Goal: Task Accomplishment & Management: Use online tool/utility

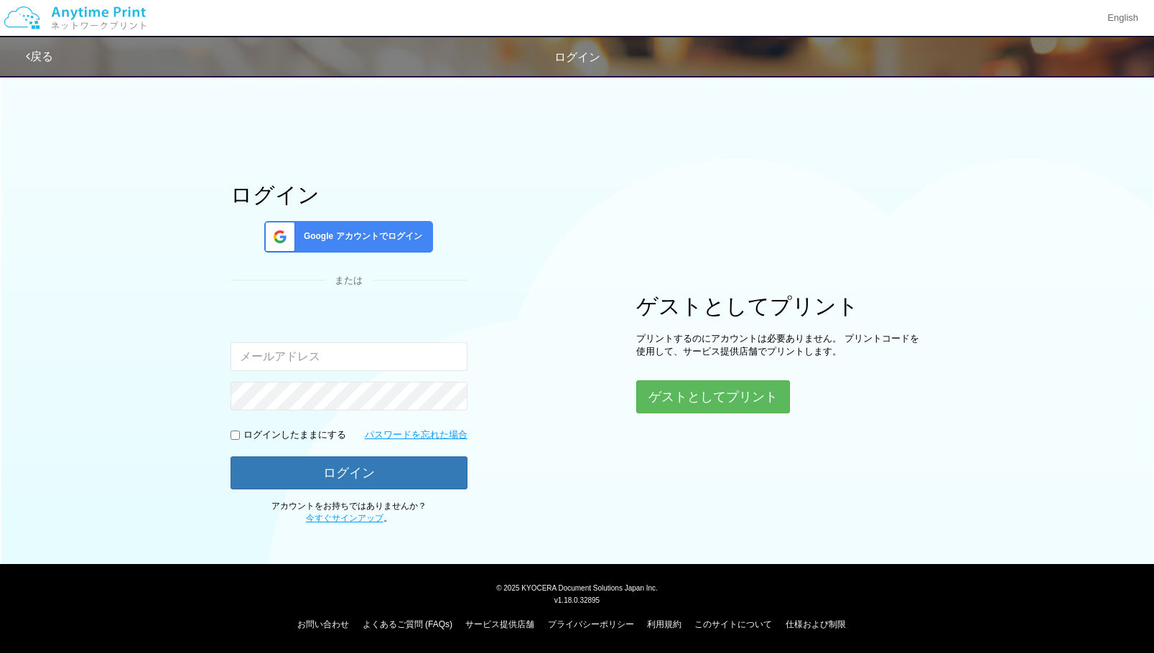
click at [409, 236] on span "Google アカウントでログイン" at bounding box center [360, 236] width 124 height 12
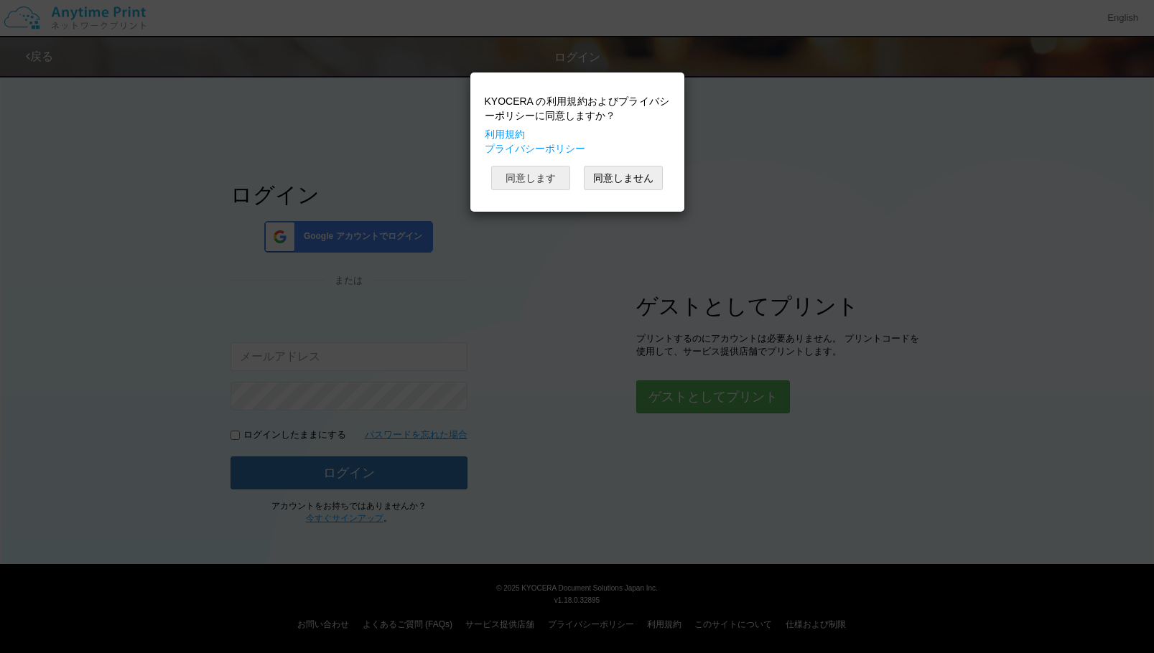
click at [547, 187] on button "同意します" at bounding box center [530, 178] width 79 height 24
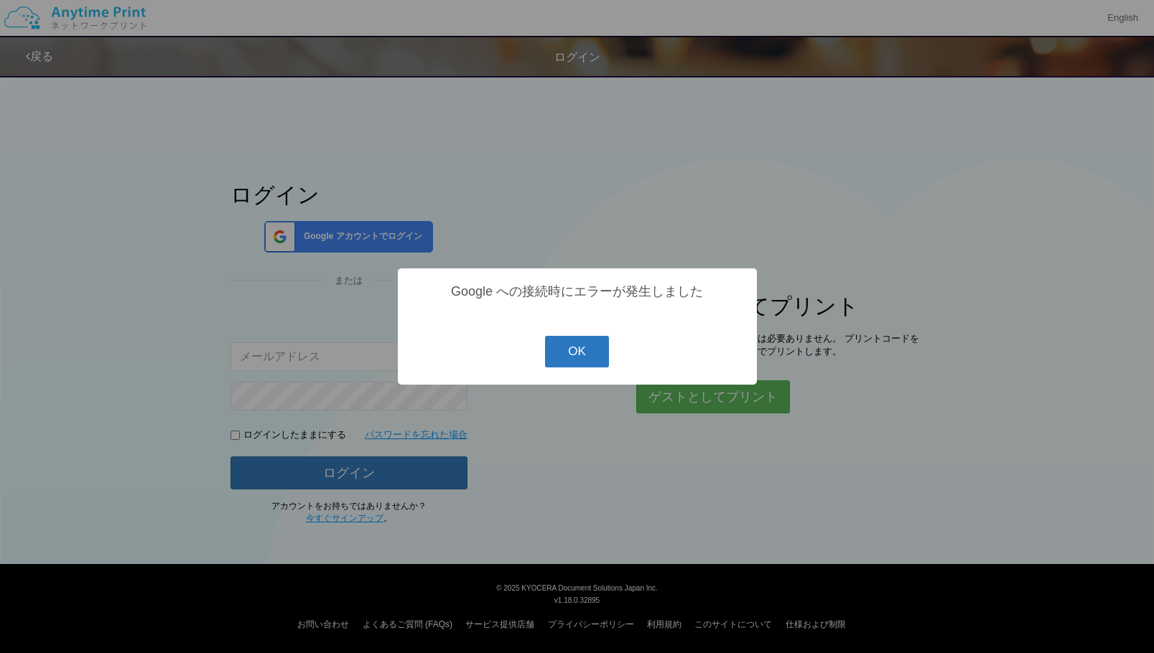
click at [574, 353] on button "OK" at bounding box center [577, 352] width 64 height 32
click at [574, 353] on div "? ! i Google への接続時にエラーが発生しました OK Cancel ×" at bounding box center [577, 327] width 359 height 116
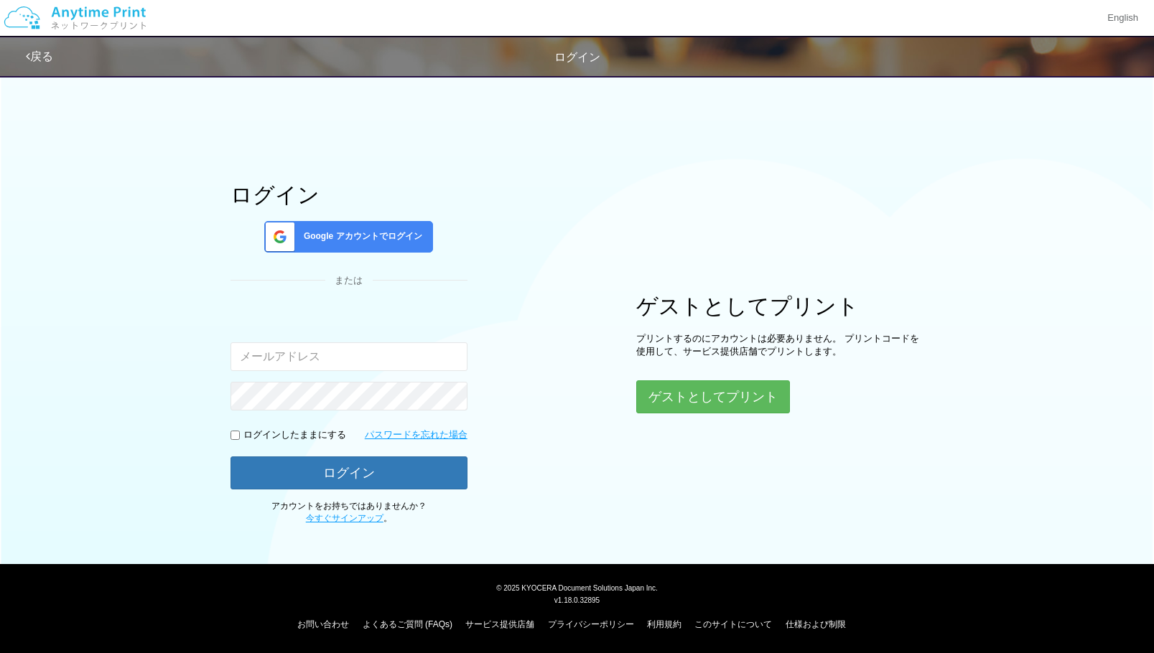
click at [363, 238] on span "Google アカウントでログイン" at bounding box center [360, 236] width 124 height 12
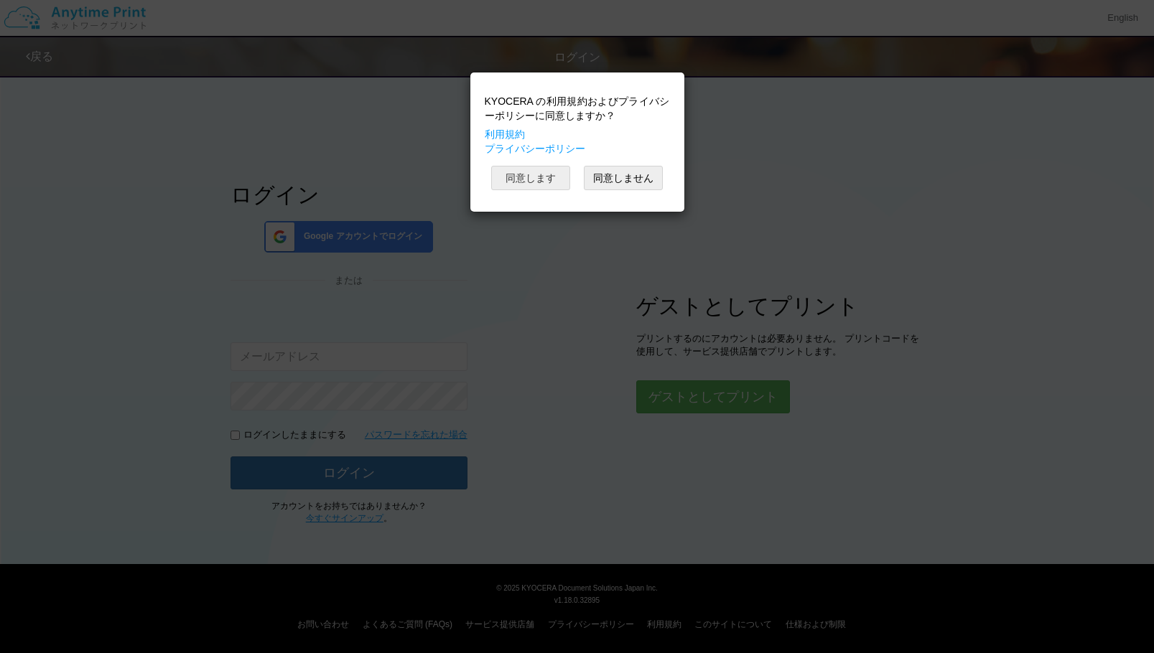
click at [554, 178] on button "同意します" at bounding box center [530, 178] width 79 height 24
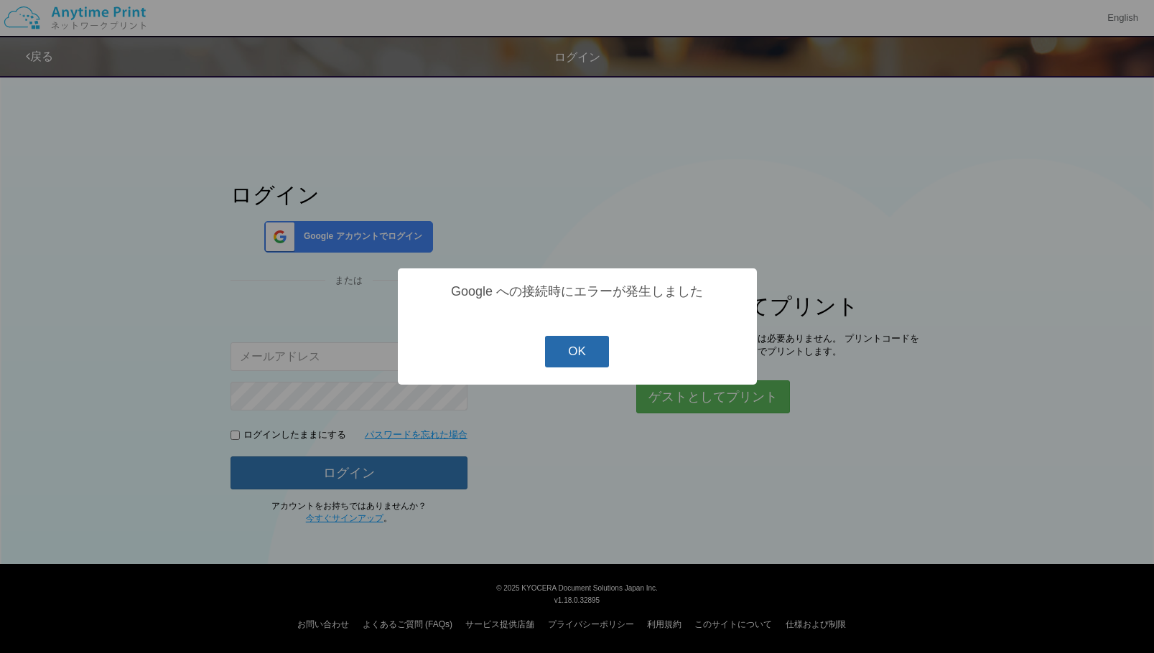
click at [589, 349] on button "OK" at bounding box center [577, 352] width 64 height 32
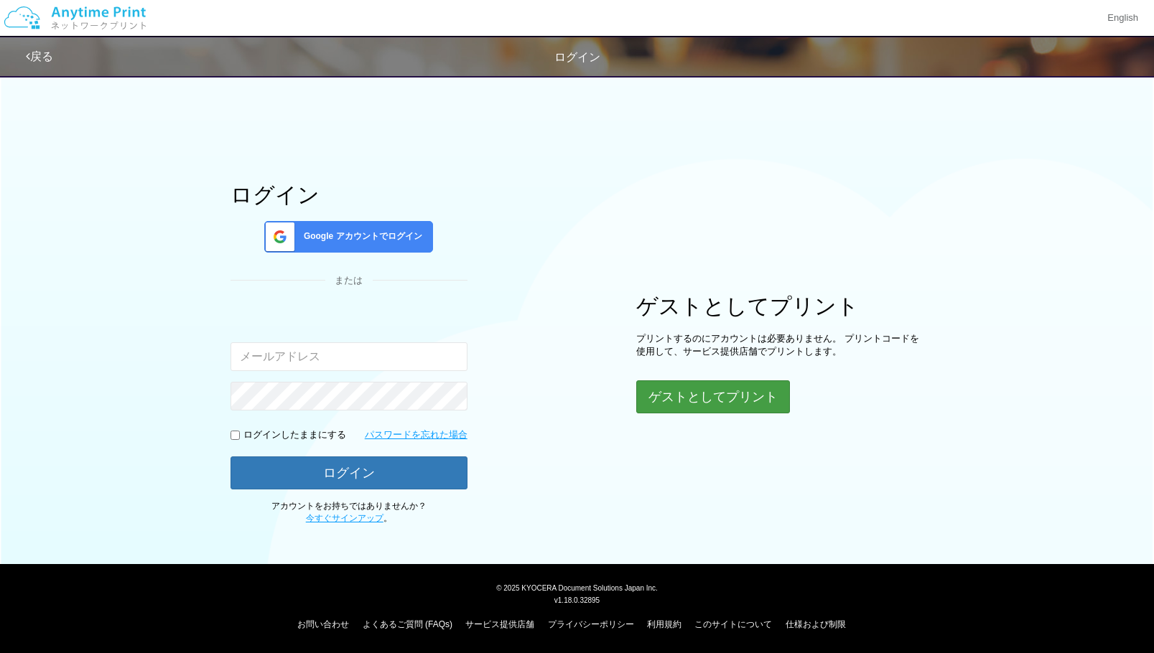
click at [681, 393] on button "ゲストとしてプリント" at bounding box center [713, 397] width 154 height 33
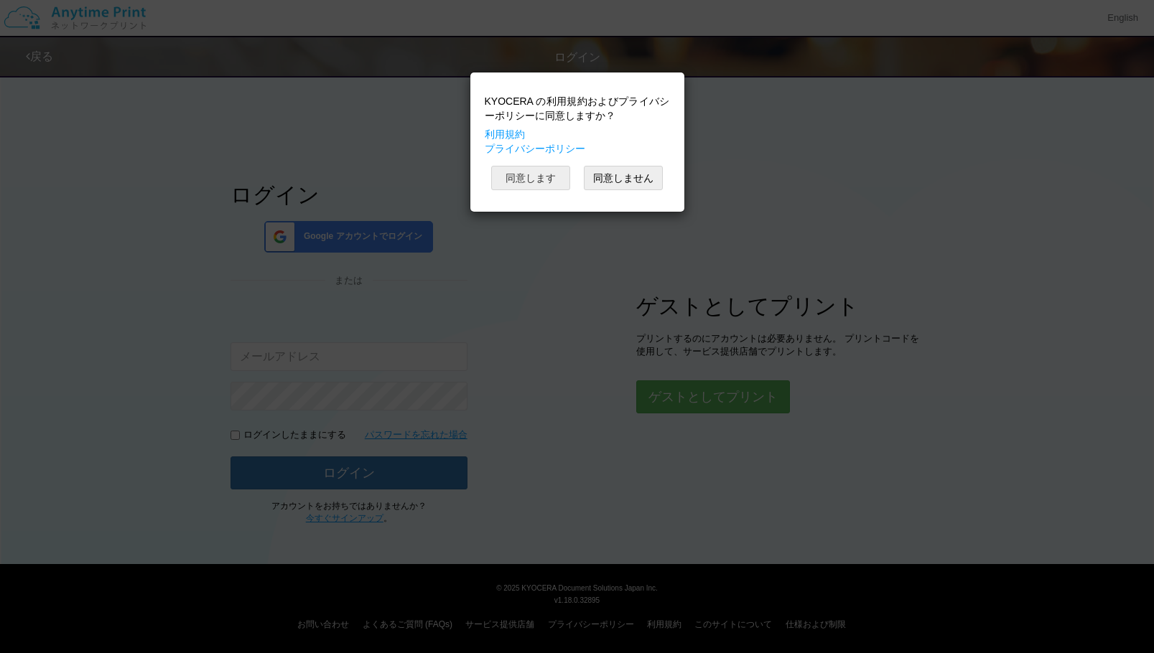
click at [515, 176] on button "同意します" at bounding box center [530, 178] width 79 height 24
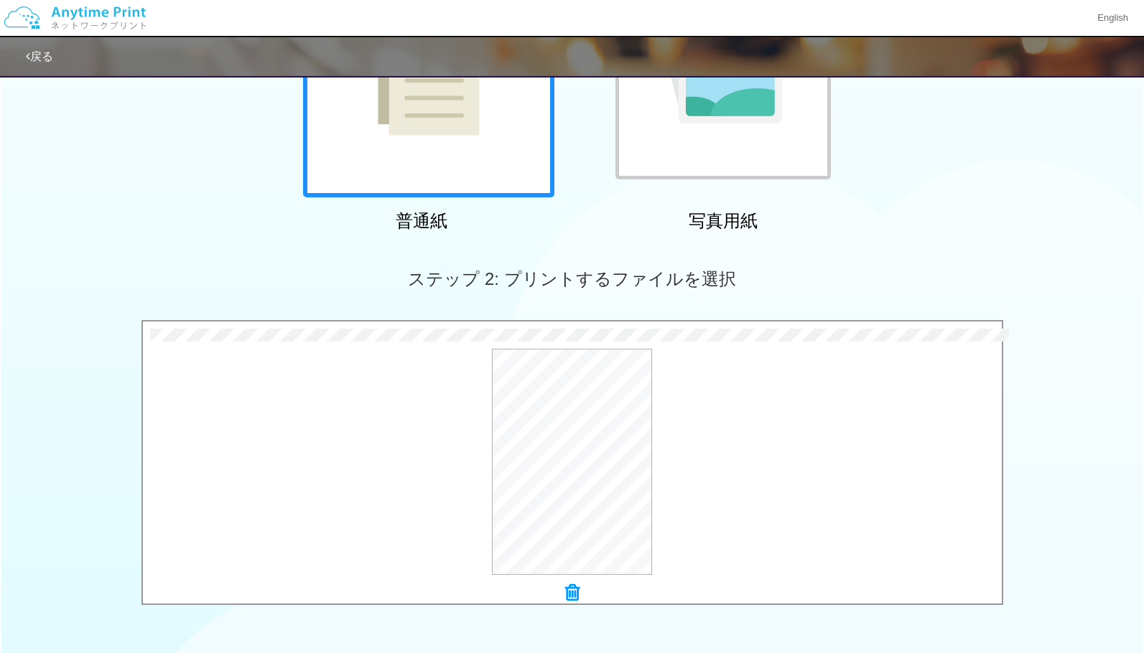
scroll to position [413, 0]
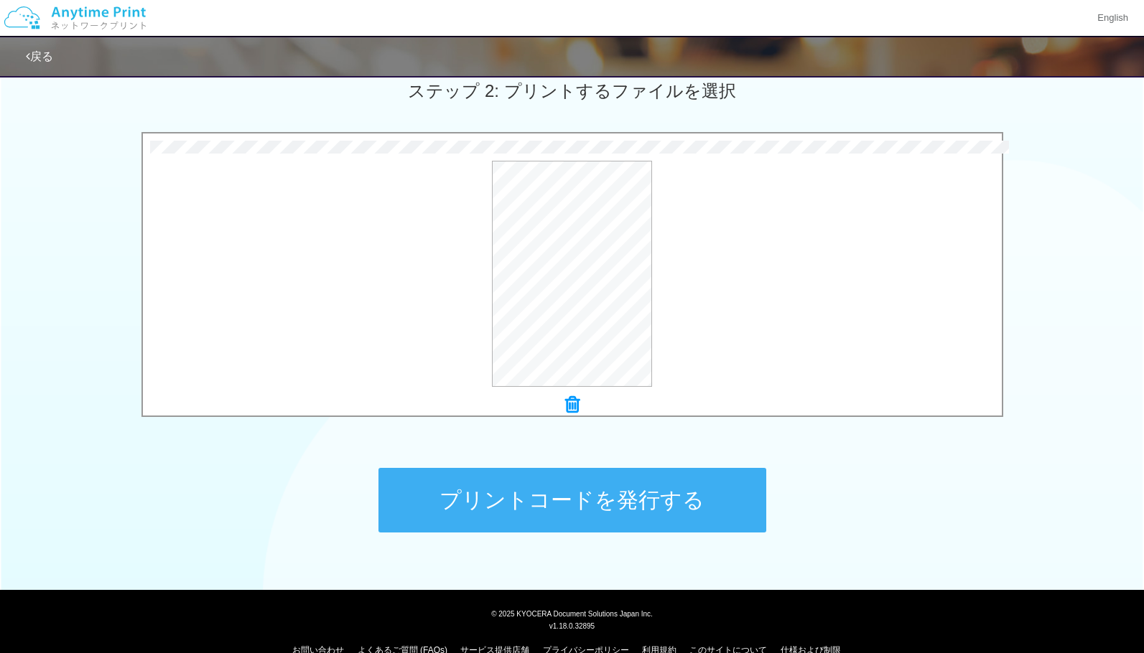
click at [661, 487] on button "プリントコードを発行する" at bounding box center [572, 500] width 388 height 65
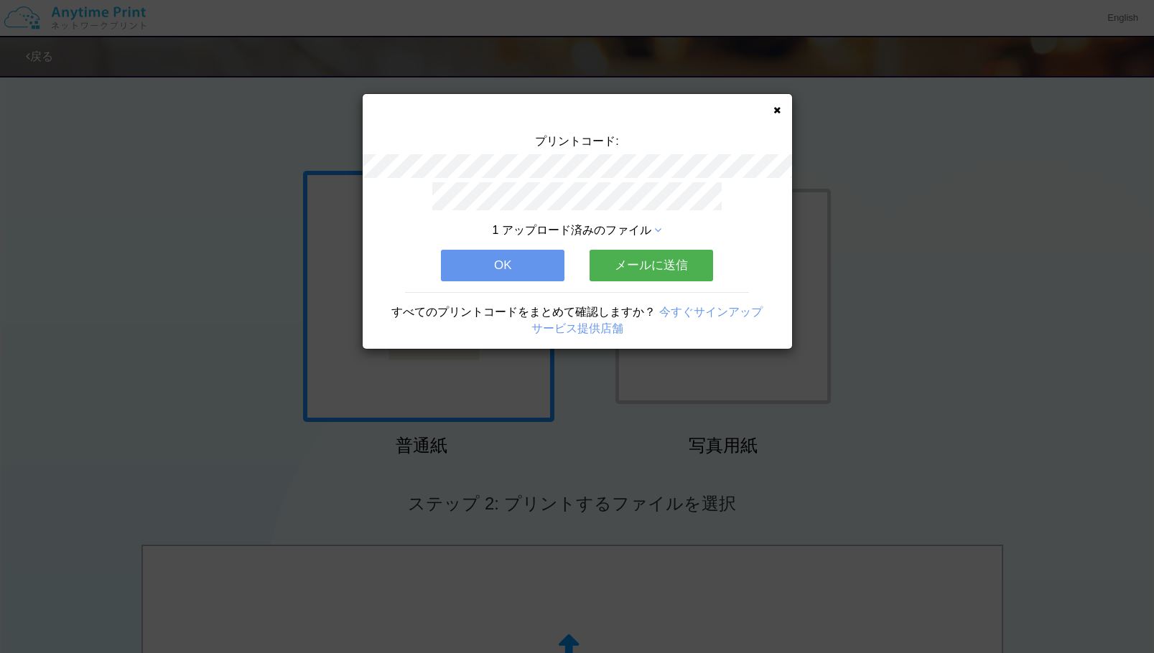
click at [625, 260] on button "メールに送信" at bounding box center [650, 266] width 123 height 32
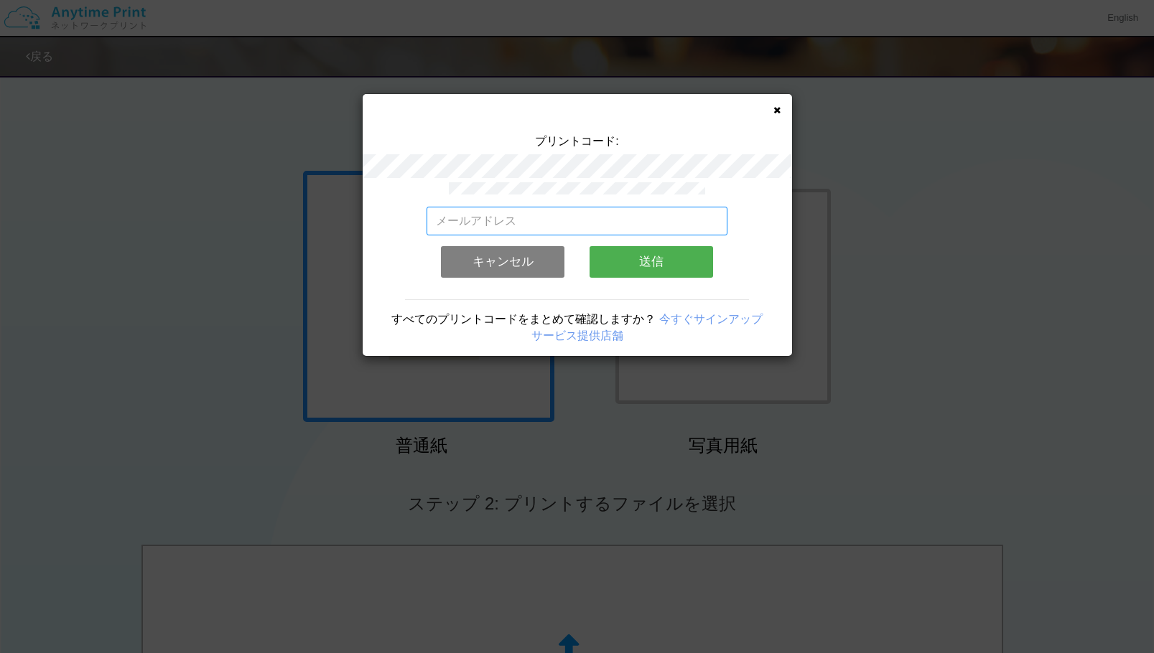
click at [598, 224] on input "email" at bounding box center [576, 221] width 301 height 29
type input "へ"
type input "healing.yasu@gmail.com"
click at [678, 251] on button "送信" at bounding box center [650, 262] width 123 height 32
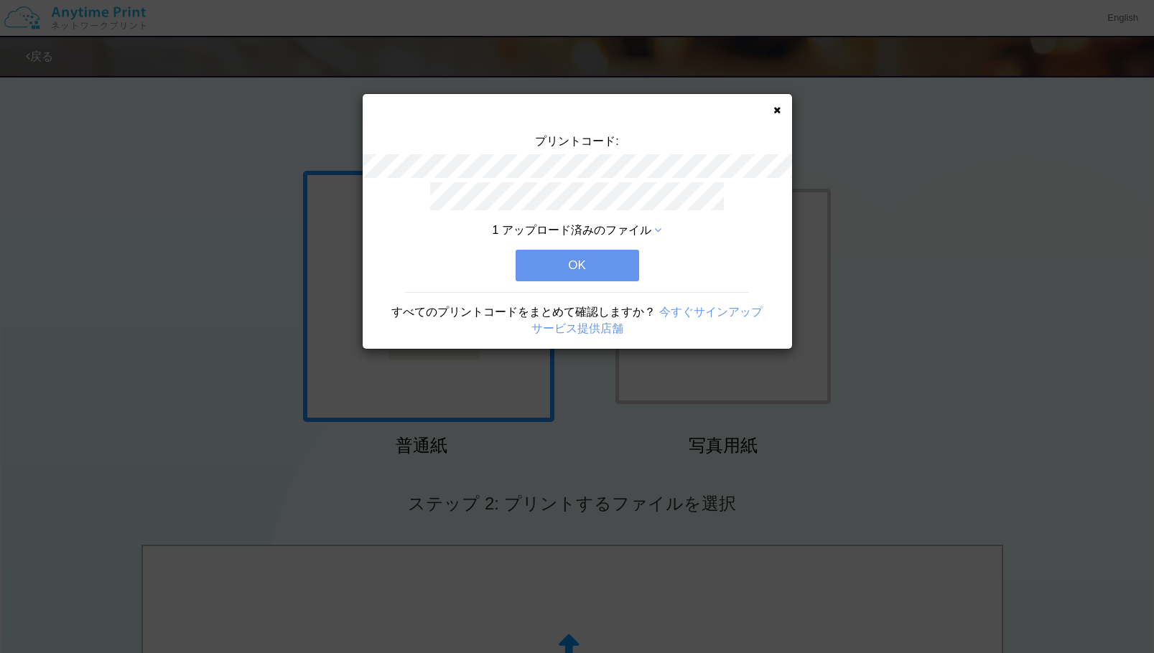
click at [611, 269] on button "OK" at bounding box center [576, 266] width 123 height 32
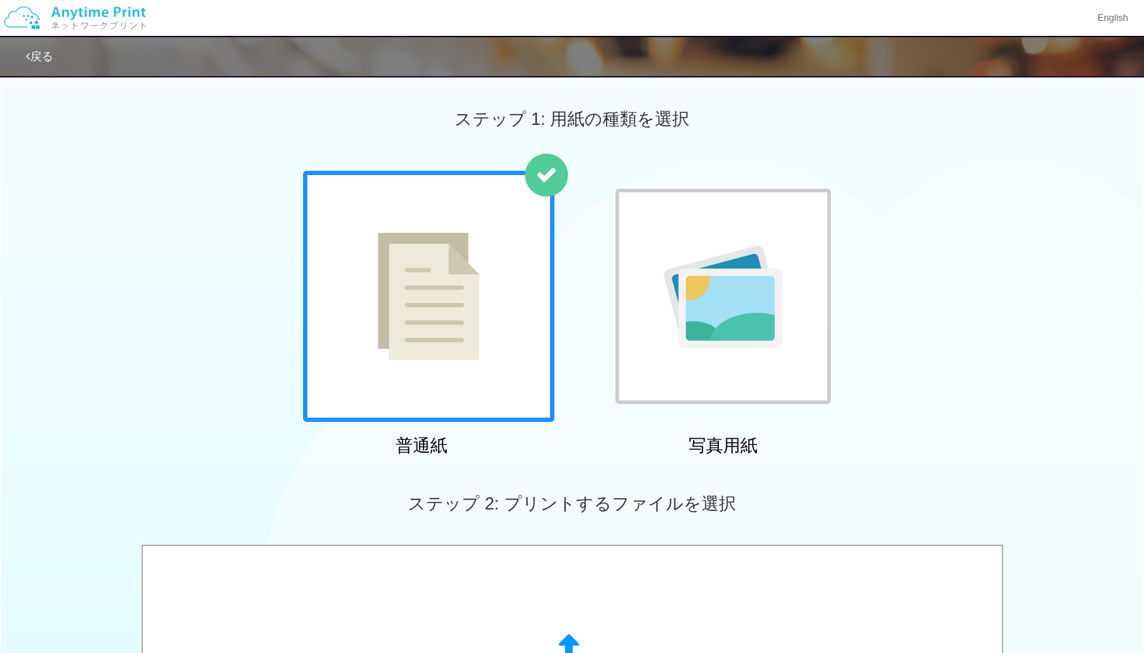
click at [927, 297] on div "普通紙 写真用紙" at bounding box center [572, 316] width 1144 height 291
